Goal: Task Accomplishment & Management: Manage account settings

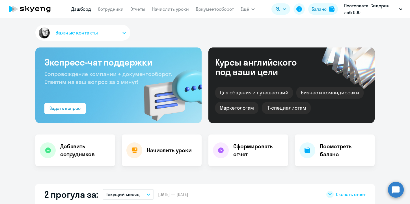
select select "30"
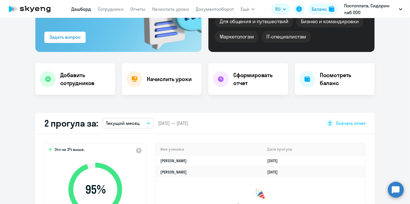
scroll to position [141, 0]
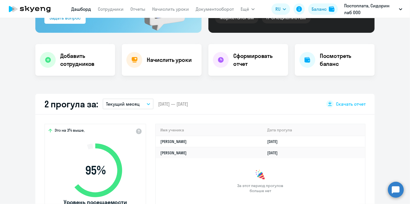
scroll to position [141, 0]
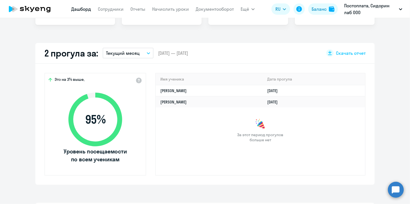
select select "30"
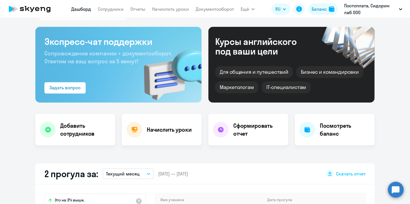
scroll to position [0, 0]
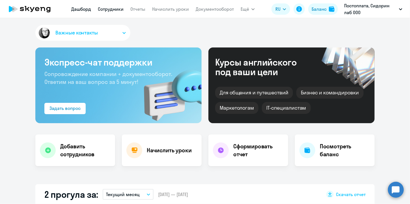
click at [114, 9] on link "Сотрудники" at bounding box center [111, 9] width 26 height 6
select select "30"
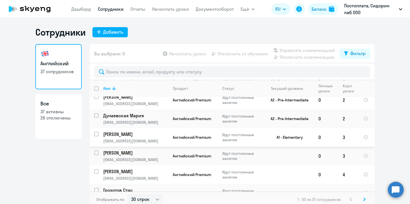
scroll to position [3, 0]
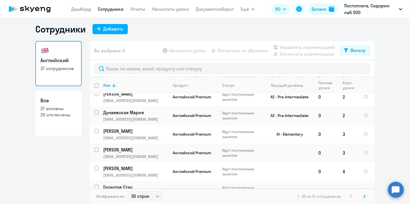
click at [364, 197] on svg-icon at bounding box center [364, 196] width 7 height 7
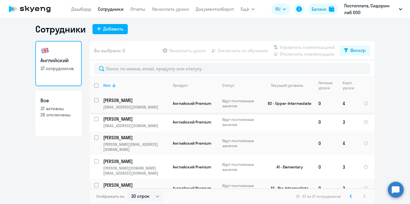
scroll to position [35, 0]
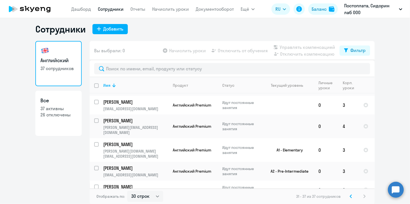
click at [119, 184] on p "[PERSON_NAME]" at bounding box center [135, 187] width 64 height 6
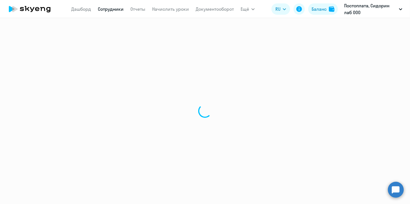
select select "english"
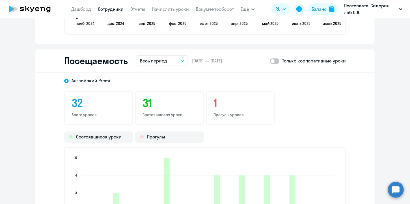
scroll to position [819, 0]
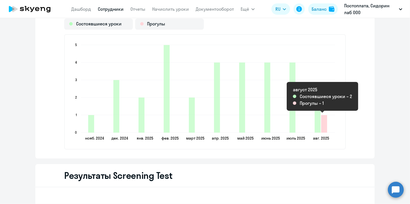
click at [321, 124] on icon "2025-08-11T21:00:00.000Z Прогулы 1" at bounding box center [324, 124] width 6 height 18
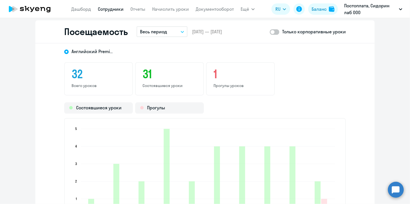
scroll to position [735, 0]
click at [181, 29] on button "Весь период" at bounding box center [162, 32] width 51 height 11
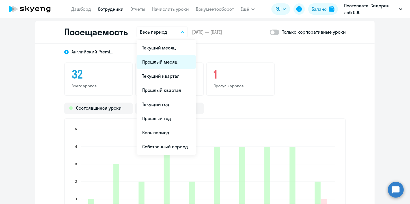
click at [168, 59] on li "Прошлый месяц" at bounding box center [167, 62] width 60 height 14
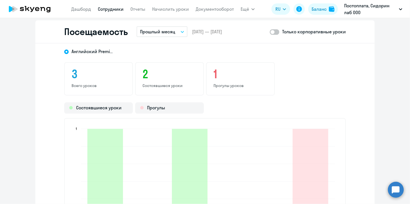
scroll to position [679, 0]
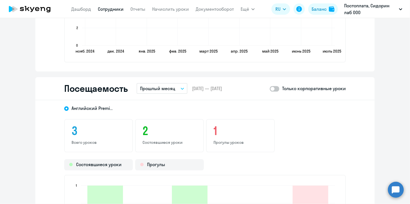
click at [181, 89] on button "Прошлый месяц" at bounding box center [162, 88] width 51 height 11
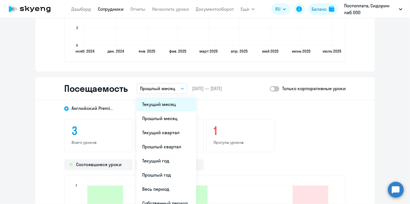
click at [171, 104] on li "Текущий месяц" at bounding box center [167, 104] width 60 height 14
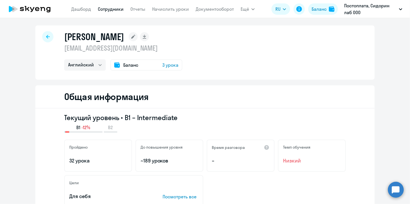
scroll to position [0, 0]
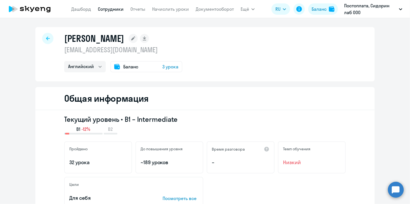
click at [173, 69] on span "3 урока" at bounding box center [170, 66] width 16 height 7
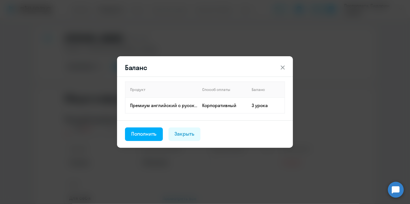
click at [283, 65] on icon at bounding box center [282, 67] width 7 height 7
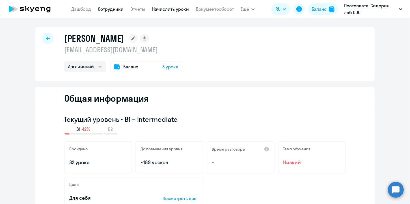
click at [183, 7] on link "Начислить уроки" at bounding box center [170, 9] width 37 height 6
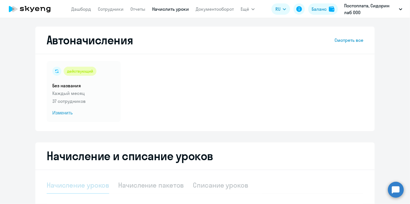
select select "10"
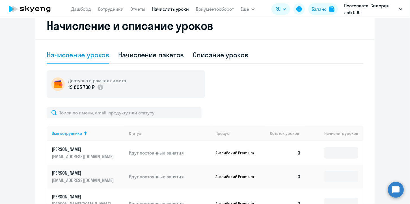
scroll to position [141, 0]
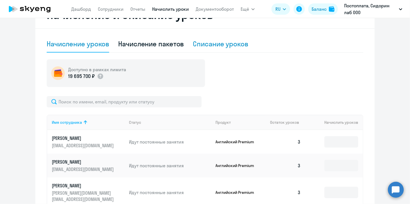
click at [215, 47] on div "Списание уроков" at bounding box center [220, 43] width 55 height 9
select select "10"
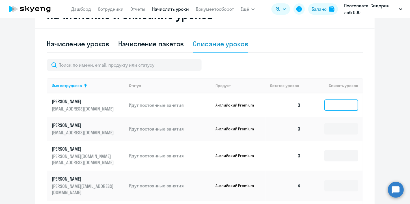
click at [343, 106] on input at bounding box center [341, 104] width 34 height 11
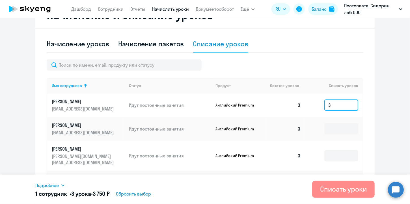
type input "3"
click at [347, 191] on div "Списать уроки" at bounding box center [343, 189] width 47 height 9
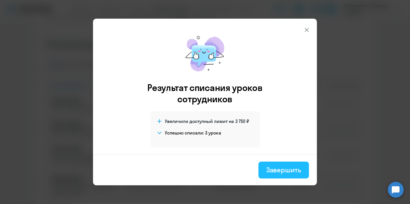
drag, startPoint x: 281, startPoint y: 169, endPoint x: 301, endPoint y: 164, distance: 20.8
click at [282, 169] on div "Завершить" at bounding box center [283, 169] width 35 height 9
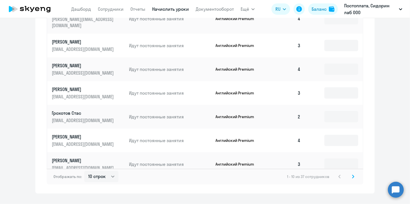
scroll to position [311, 0]
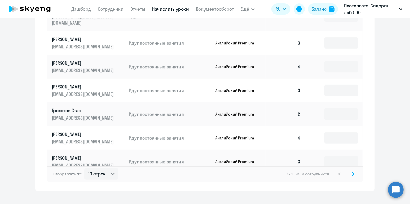
click at [352, 172] on icon at bounding box center [353, 174] width 2 height 4
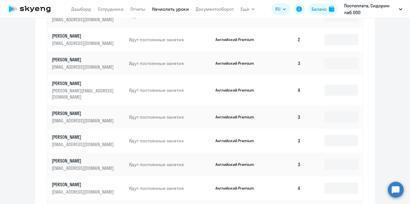
scroll to position [226, 0]
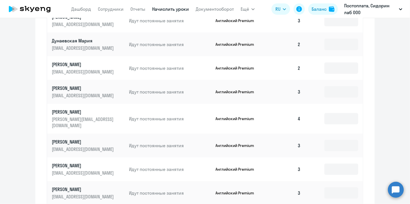
click at [79, 112] on p "[PERSON_NAME]" at bounding box center [83, 112] width 63 height 6
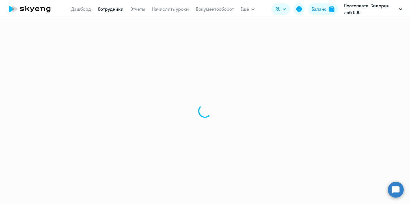
select select "english"
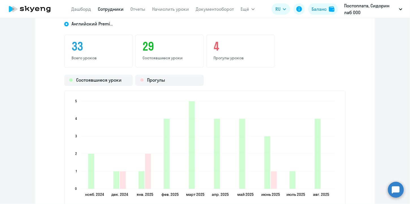
scroll to position [735, 0]
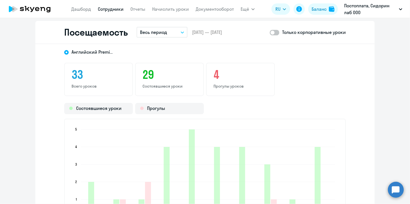
click at [165, 34] on button "Весь период" at bounding box center [162, 32] width 51 height 11
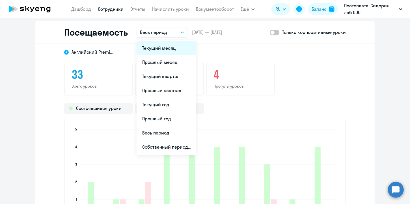
click at [169, 50] on li "Текущий месяц" at bounding box center [167, 48] width 60 height 14
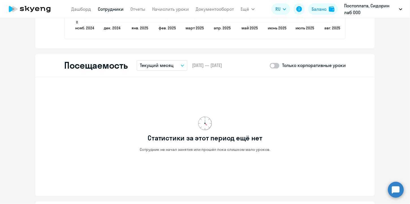
scroll to position [683, 0]
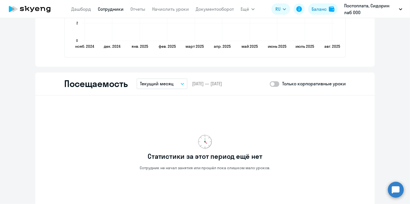
click at [181, 85] on button "Текущий месяц" at bounding box center [162, 83] width 51 height 11
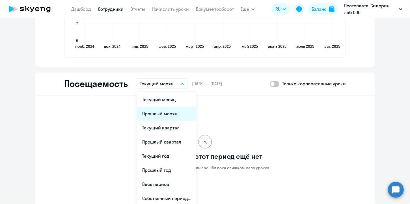
click at [169, 114] on li "Прошлый месяц" at bounding box center [167, 114] width 60 height 14
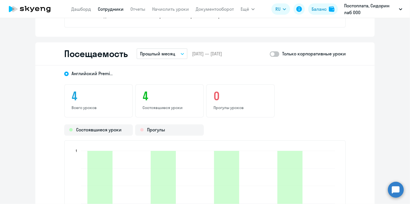
scroll to position [712, 0]
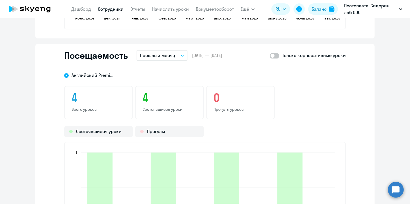
click at [177, 55] on button "Прошлый месяц" at bounding box center [162, 55] width 51 height 11
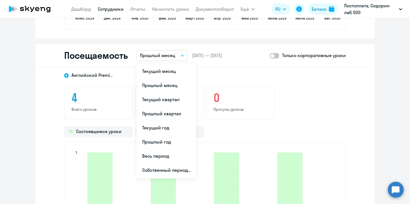
click at [301, 112] on div "4 Всего уроков 4 Состоявшиеся уроки 0 Прогулы уроков" at bounding box center [204, 102] width 281 height 33
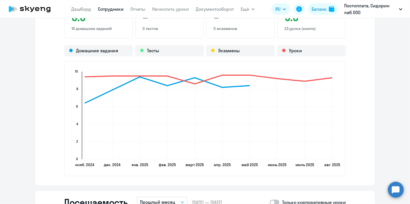
scroll to position [542, 0]
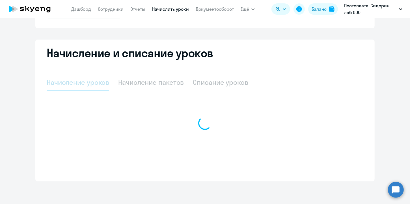
scroll to position [79, 0]
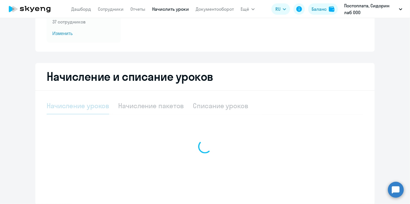
select select "10"
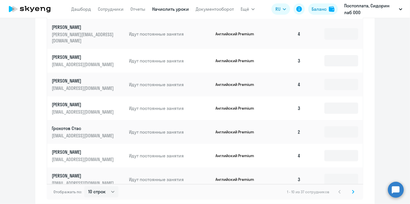
scroll to position [334, 0]
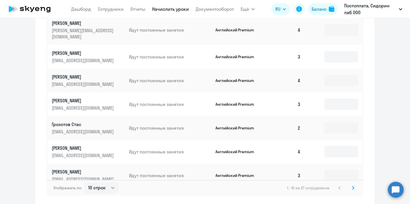
click at [352, 186] on icon at bounding box center [353, 188] width 2 height 4
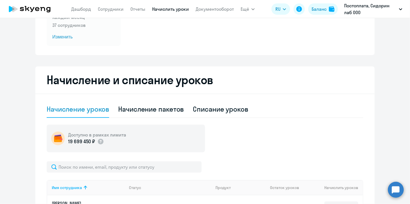
scroll to position [0, 0]
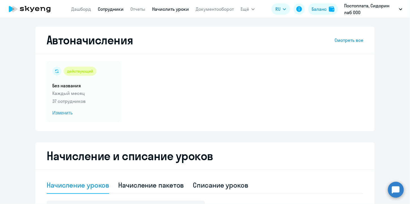
click at [118, 11] on link "Сотрудники" at bounding box center [111, 9] width 26 height 6
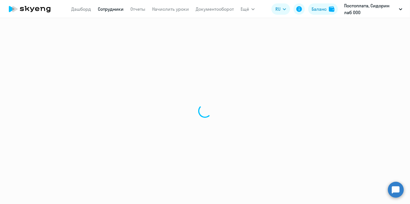
select select "30"
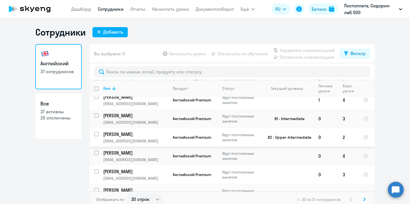
scroll to position [226, 0]
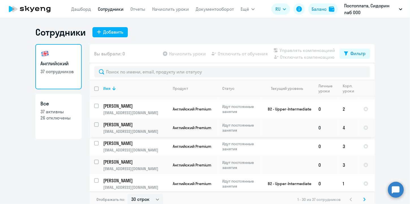
click at [139, 122] on p "[PERSON_NAME]" at bounding box center [135, 125] width 64 height 6
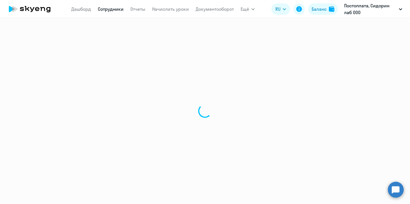
select select "english"
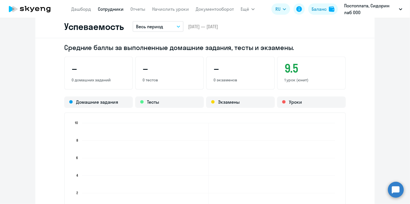
scroll to position [424, 0]
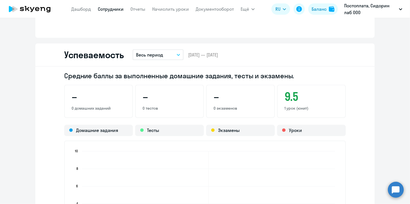
click at [166, 49] on button "Весь период" at bounding box center [158, 54] width 51 height 11
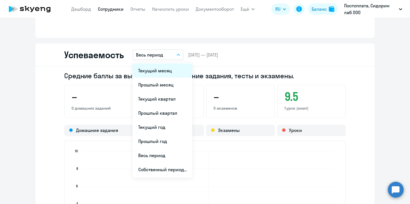
click at [160, 68] on li "Текущий месяц" at bounding box center [163, 71] width 60 height 14
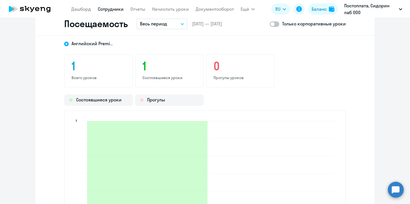
scroll to position [565, 0]
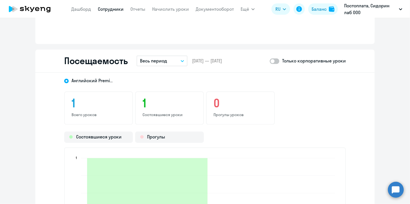
click at [181, 60] on icon "button" at bounding box center [182, 61] width 3 height 2
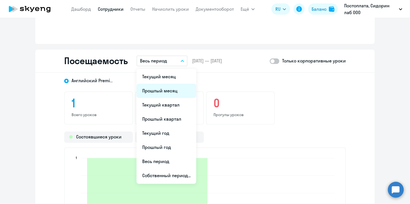
click at [174, 90] on li "Прошлый месяц" at bounding box center [167, 91] width 60 height 14
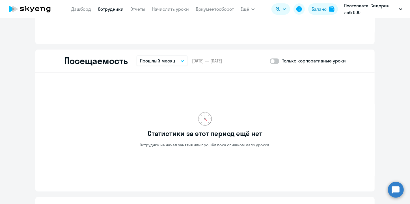
click at [181, 60] on icon "button" at bounding box center [182, 60] width 3 height 1
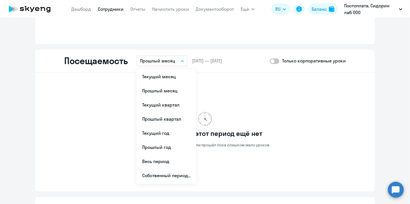
drag, startPoint x: 172, startPoint y: 73, endPoint x: 177, endPoint y: 76, distance: 5.5
click at [172, 73] on li "Текущий месяц" at bounding box center [167, 77] width 60 height 14
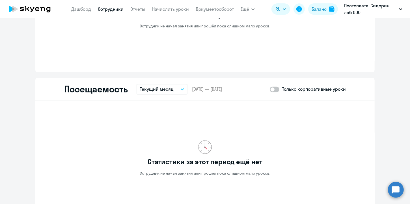
scroll to position [537, 0]
click at [177, 89] on button "Текущий месяц" at bounding box center [162, 89] width 51 height 11
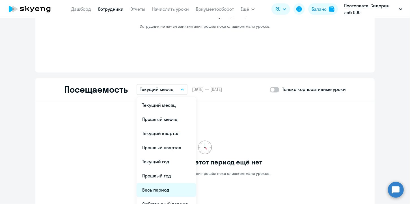
click at [165, 192] on li "Весь период" at bounding box center [167, 190] width 60 height 14
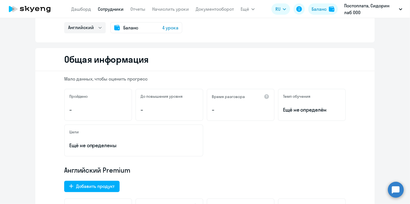
scroll to position [0, 0]
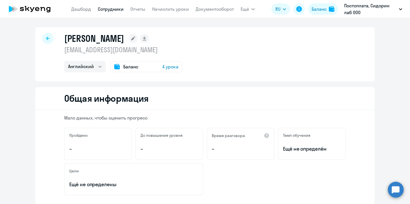
click at [49, 36] on div at bounding box center [47, 38] width 11 height 11
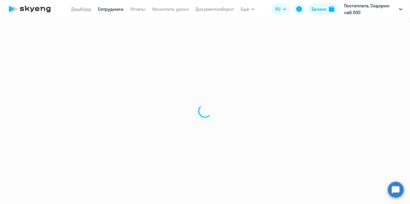
select select "30"
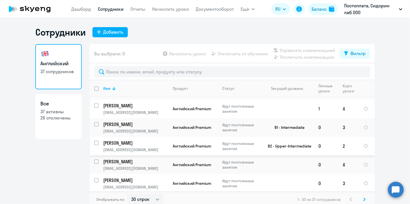
scroll to position [198, 0]
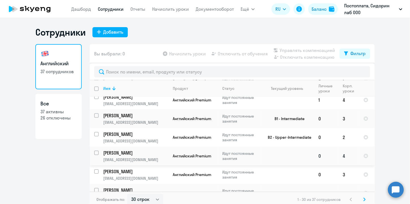
click at [94, 151] on input "select row 39619703" at bounding box center [99, 156] width 11 height 11
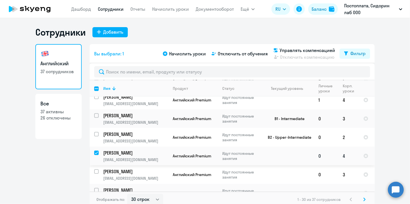
scroll to position [226, 0]
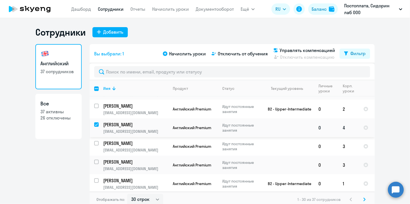
click at [96, 122] on input "deselect row 39619703" at bounding box center [99, 127] width 11 height 11
checkbox input "false"
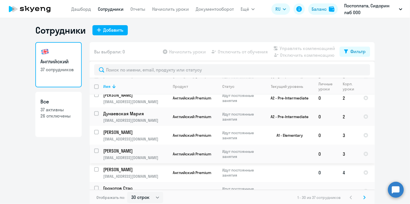
scroll to position [3, 0]
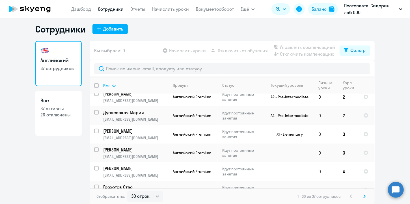
click at [363, 195] on icon at bounding box center [364, 196] width 2 height 4
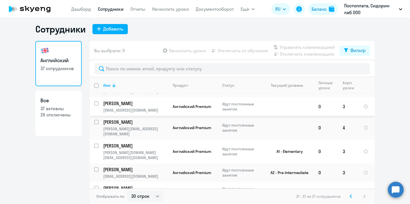
scroll to position [35, 0]
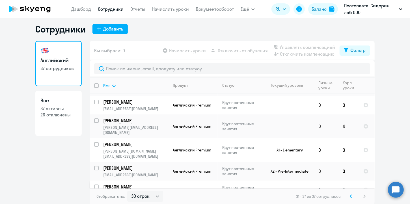
click at [94, 185] on input "select row 39615415" at bounding box center [99, 190] width 11 height 11
checkbox input "true"
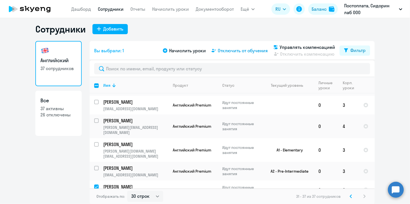
click at [238, 53] on span "Отключить от обучения" at bounding box center [243, 50] width 50 height 7
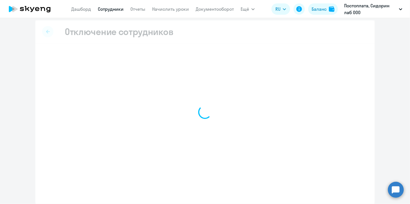
scroll to position [2, 0]
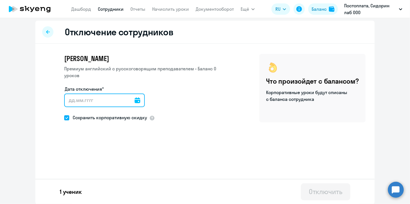
click at [68, 94] on input "Дата отключения*" at bounding box center [104, 101] width 81 height 14
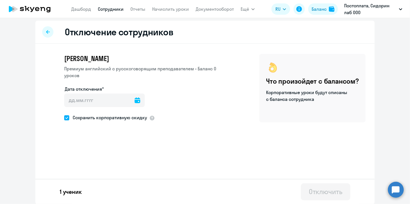
click at [135, 98] on icon at bounding box center [138, 101] width 6 height 6
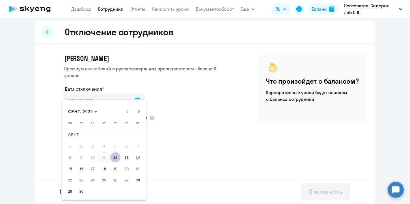
click at [116, 157] on span "12" at bounding box center [115, 157] width 10 height 10
type input "[DATE]"
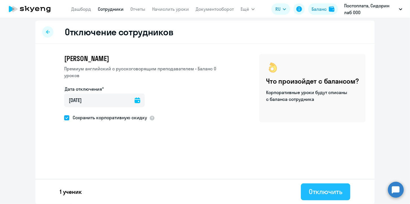
click at [319, 192] on div "Отключить" at bounding box center [326, 191] width 34 height 9
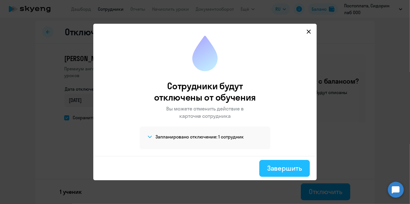
click at [283, 171] on div "Завершить" at bounding box center [284, 168] width 35 height 9
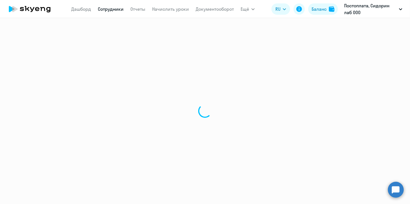
select select "30"
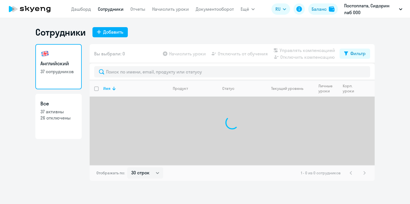
select select "30"
